Goal: Transaction & Acquisition: Purchase product/service

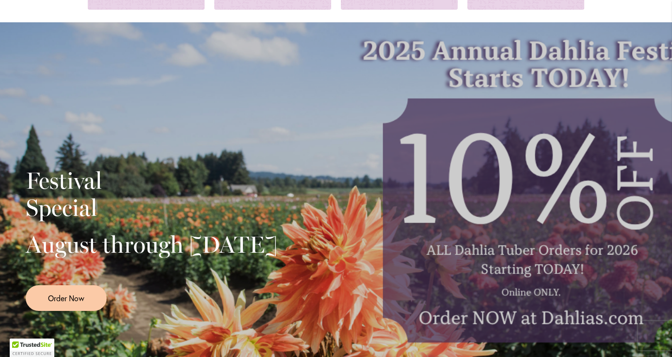
scroll to position [142, 0]
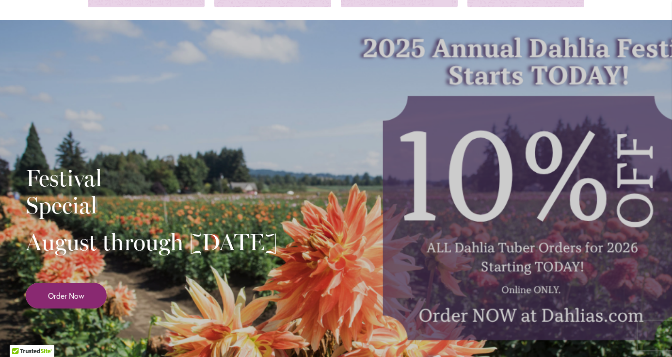
click at [77, 301] on span "Order Now" at bounding box center [66, 295] width 36 height 11
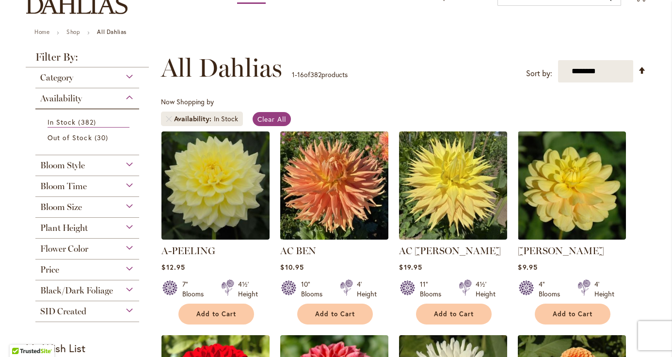
scroll to position [77, 0]
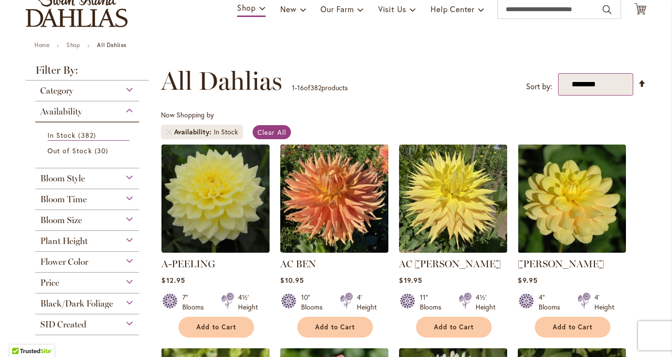
select select "*****"
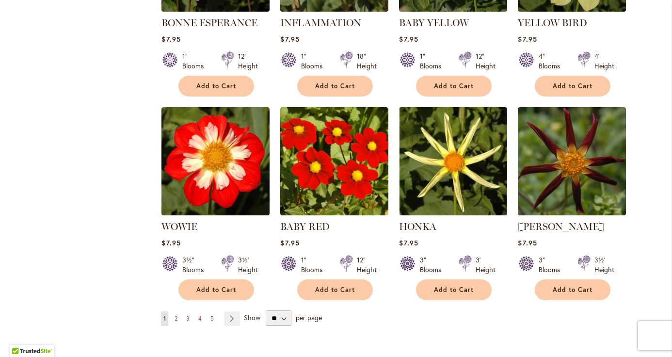
scroll to position [726, 0]
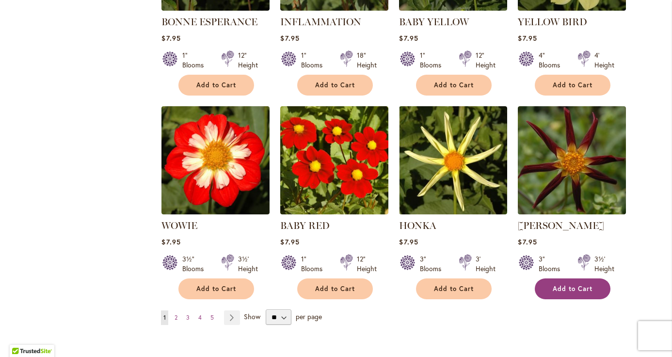
click at [572, 286] on span "Add to Cart" at bounding box center [572, 288] width 40 height 8
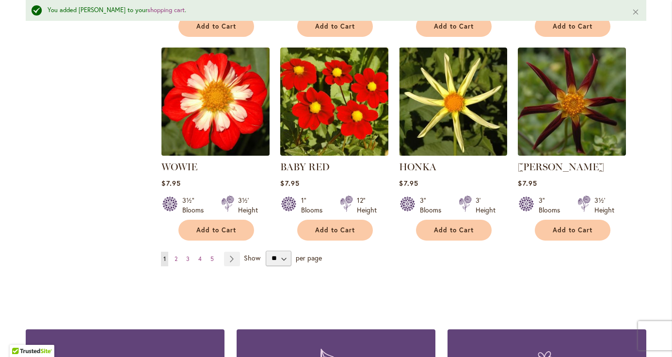
scroll to position [815, 0]
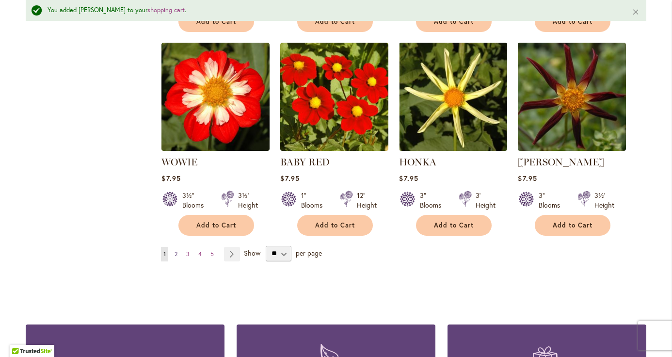
click at [177, 253] on span "2" at bounding box center [175, 253] width 3 height 7
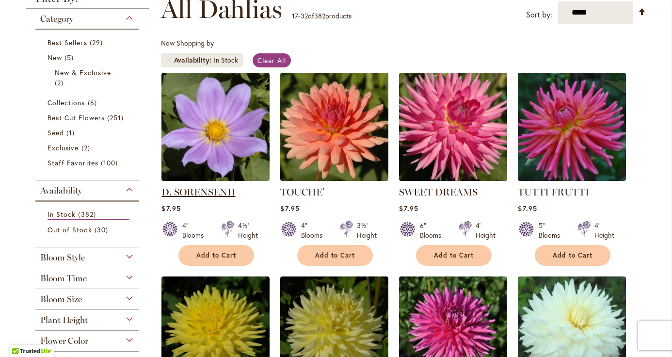
scroll to position [149, 0]
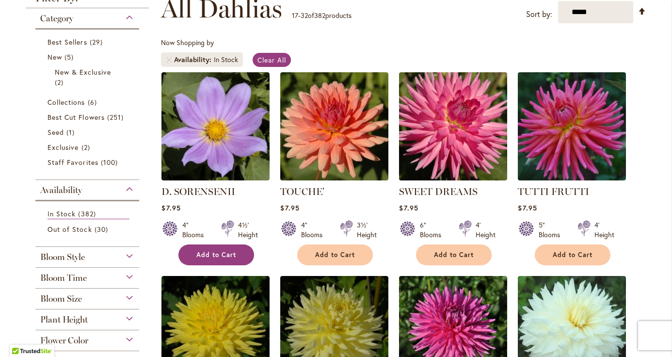
click at [216, 256] on span "Add to Cart" at bounding box center [216, 254] width 40 height 8
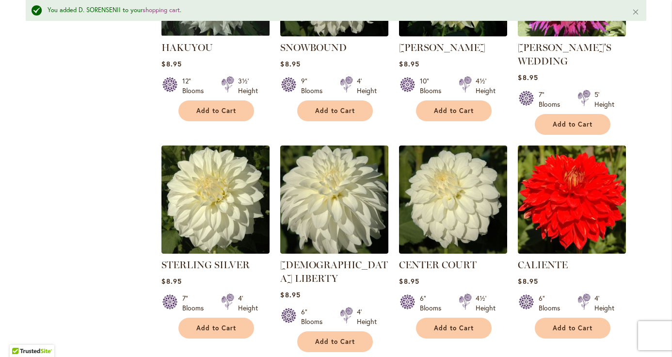
scroll to position [740, 0]
